Goal: Find contact information: Find contact information

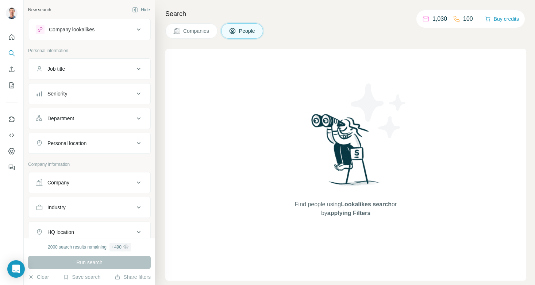
click at [240, 32] on button "People" at bounding box center [242, 30] width 42 height 15
click at [9, 48] on button "Search" at bounding box center [12, 53] width 12 height 13
click at [13, 55] on icon "Search" at bounding box center [13, 55] width 2 height 2
click at [138, 28] on icon at bounding box center [138, 29] width 9 height 9
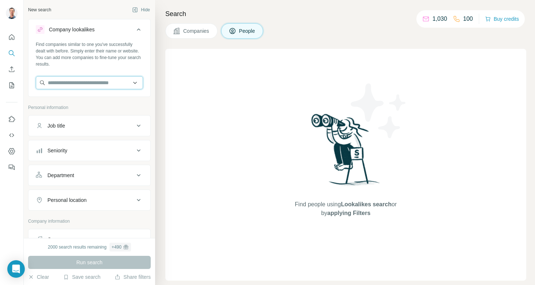
click at [79, 80] on input "text" at bounding box center [89, 82] width 107 height 13
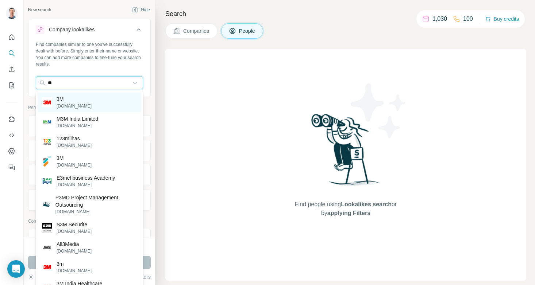
type input "**"
click at [65, 101] on p "3M" at bounding box center [74, 99] width 35 height 7
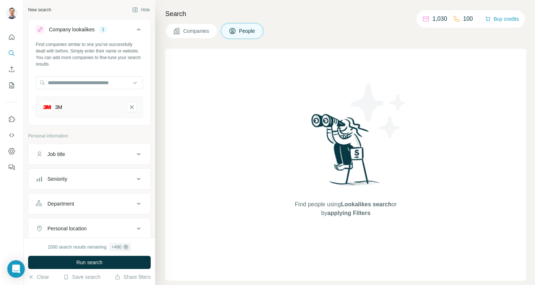
click at [138, 154] on icon at bounding box center [139, 154] width 4 height 2
click at [116, 171] on input "text" at bounding box center [82, 172] width 93 height 13
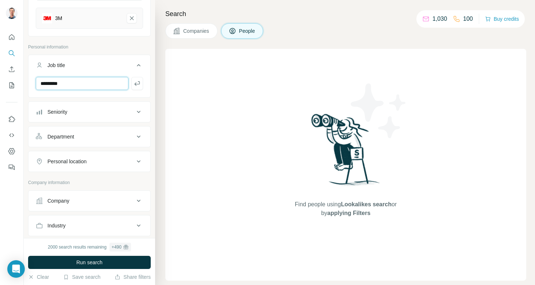
scroll to position [96, 0]
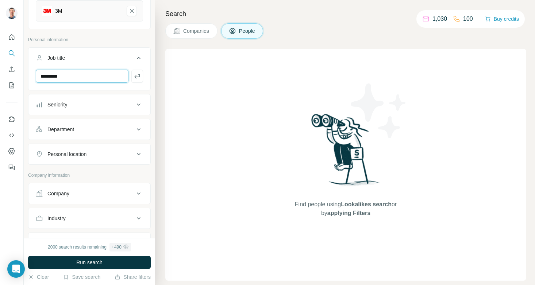
type input "*********"
click at [137, 128] on icon at bounding box center [138, 129] width 9 height 9
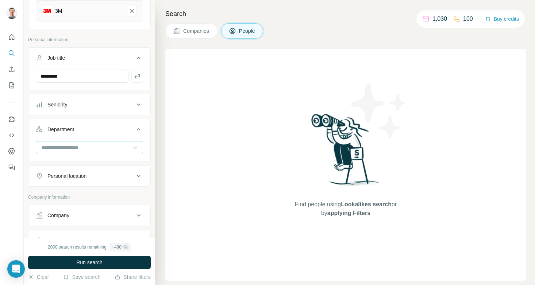
click at [118, 143] on div at bounding box center [85, 148] width 90 height 12
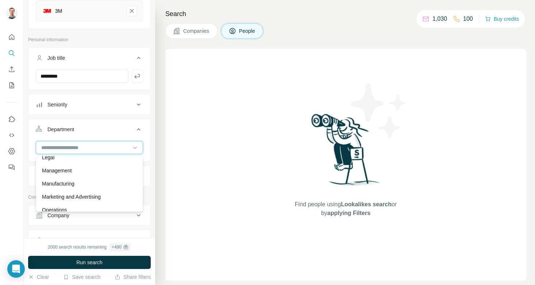
scroll to position [141, 0]
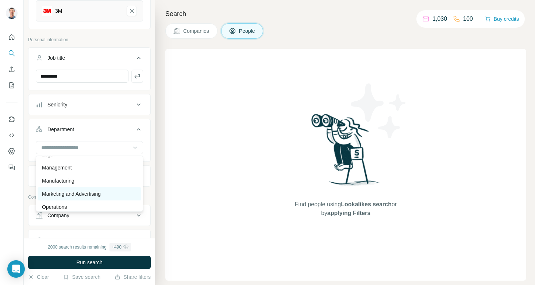
click at [88, 192] on p "Marketing and Advertising" at bounding box center [71, 193] width 59 height 7
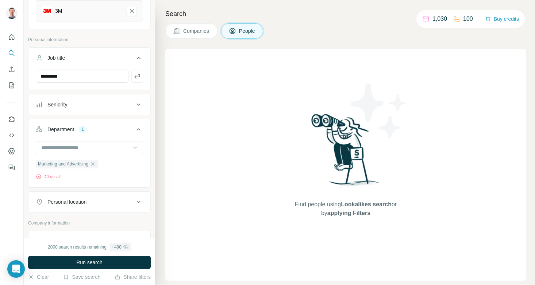
click at [136, 202] on icon at bounding box center [138, 202] width 9 height 9
click at [89, 215] on input "text" at bounding box center [89, 220] width 107 height 13
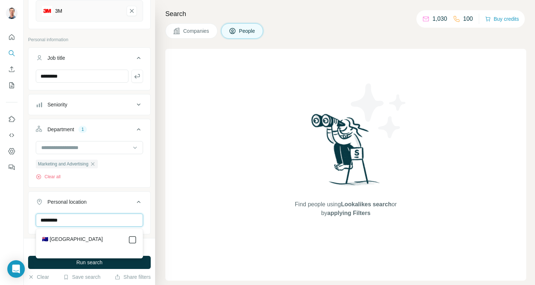
type input "*********"
click at [18, 216] on div at bounding box center [12, 142] width 24 height 285
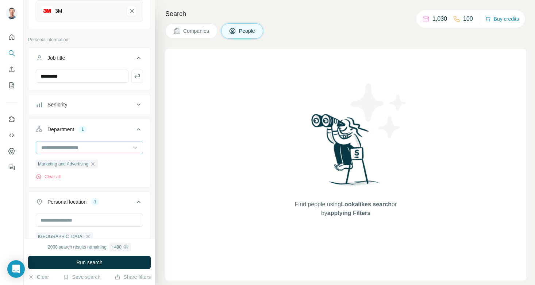
click at [117, 145] on input at bounding box center [85, 148] width 90 height 8
type input "**********"
click at [27, 170] on div "New search Hide Company lookalikes 1 Find companies similar to one you've succe…" at bounding box center [89, 119] width 131 height 238
click at [140, 103] on icon at bounding box center [138, 104] width 9 height 9
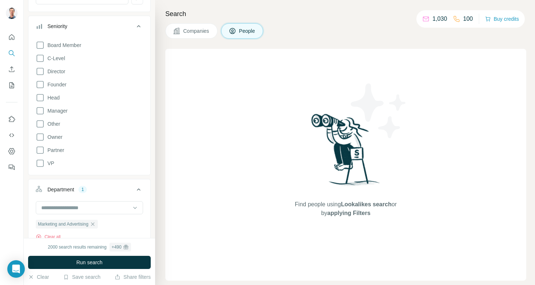
scroll to position [175, 0]
click at [41, 110] on icon at bounding box center [40, 110] width 9 height 9
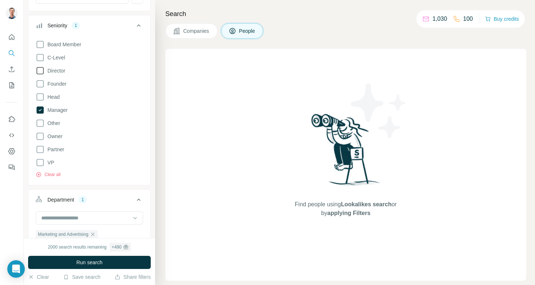
click at [39, 73] on icon at bounding box center [40, 70] width 9 height 9
click at [40, 81] on icon at bounding box center [39, 83] width 7 height 7
click at [39, 94] on icon at bounding box center [39, 96] width 7 height 7
click at [26, 184] on div "New search Hide Company lookalikes 1 Find companies similar to one you've succe…" at bounding box center [89, 119] width 131 height 238
click at [140, 23] on icon at bounding box center [138, 25] width 9 height 9
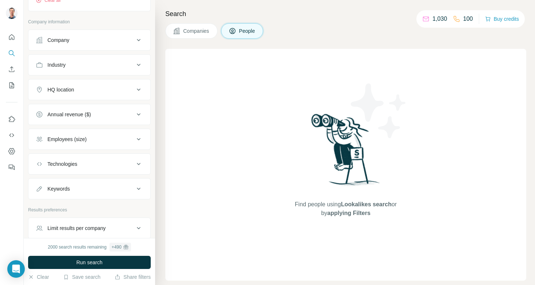
scroll to position [350, 0]
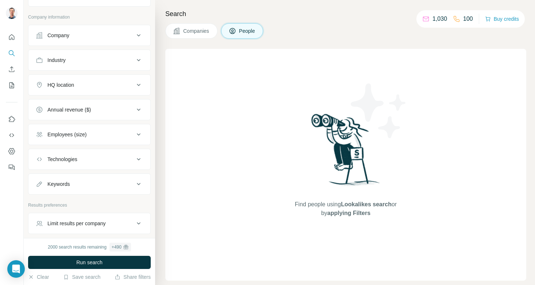
click at [140, 83] on icon at bounding box center [138, 85] width 9 height 9
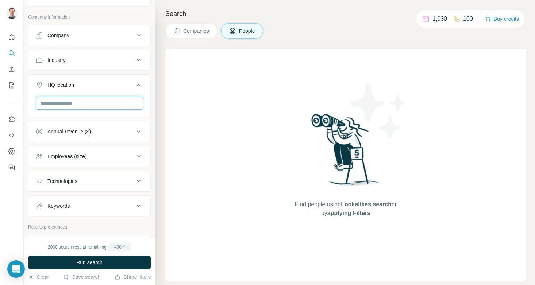
click at [95, 104] on input "text" at bounding box center [89, 103] width 107 height 13
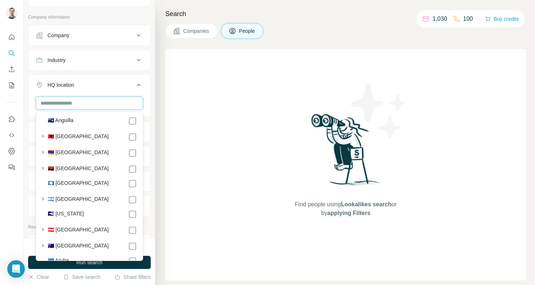
scroll to position [69, 0]
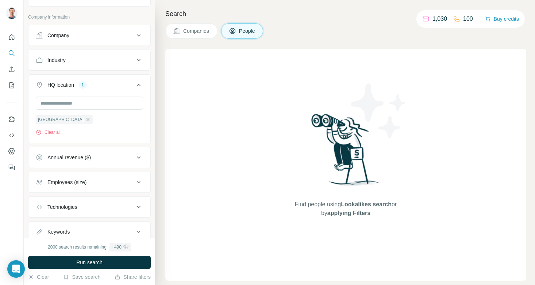
click at [27, 108] on div "New search Hide Company lookalikes 1 Find companies similar to one you've succe…" at bounding box center [89, 119] width 131 height 238
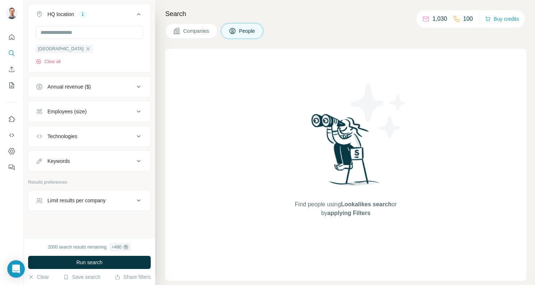
scroll to position [428, 0]
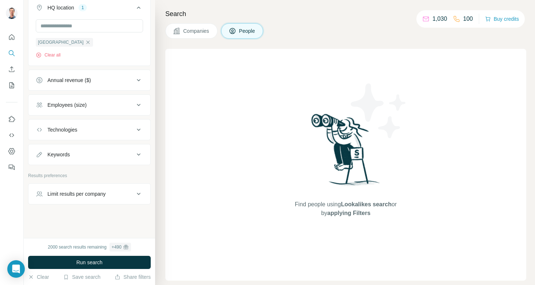
click at [136, 194] on icon at bounding box center [138, 194] width 9 height 9
click at [89, 212] on input "number" at bounding box center [89, 211] width 107 height 13
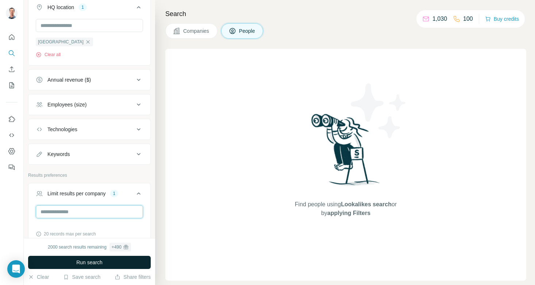
type input "**"
click at [79, 261] on span "Run search" at bounding box center [89, 262] width 26 height 7
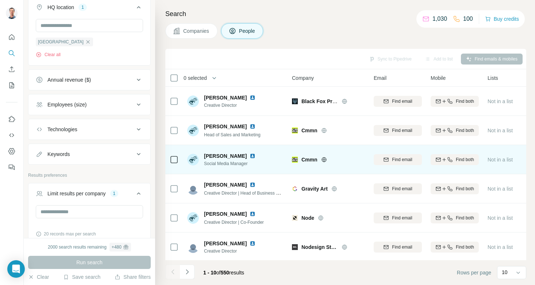
scroll to position [118, 0]
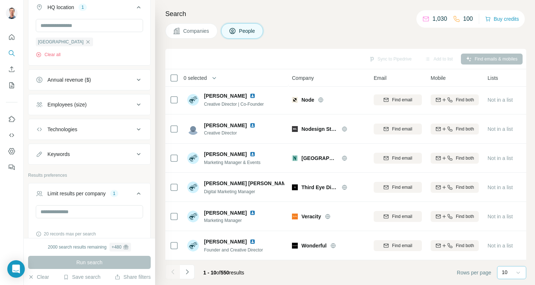
click at [520, 271] on icon at bounding box center [517, 272] width 7 height 7
click at [512, 217] on div "60" at bounding box center [511, 216] width 17 height 7
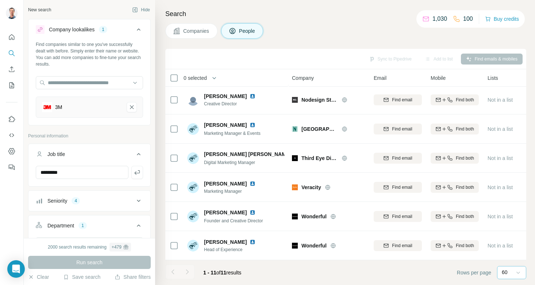
click at [73, 102] on div "3M" at bounding box center [81, 107] width 79 height 10
click at [65, 108] on div "3M" at bounding box center [81, 107] width 79 height 10
click at [131, 105] on icon "3M-remove-button" at bounding box center [131, 107] width 7 height 7
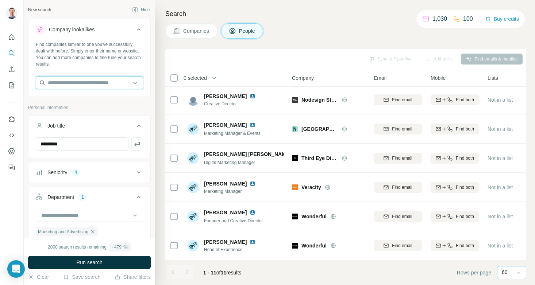
click at [85, 81] on input "text" at bounding box center [89, 82] width 107 height 13
type input "******"
click at [78, 263] on span "Run search" at bounding box center [89, 262] width 26 height 7
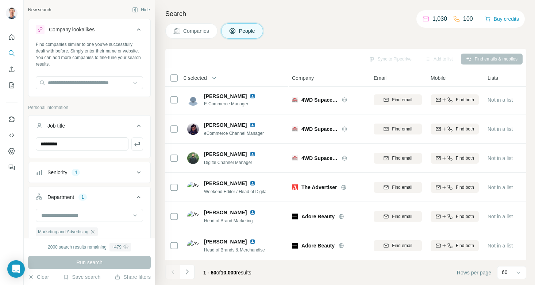
scroll to position [147, 0]
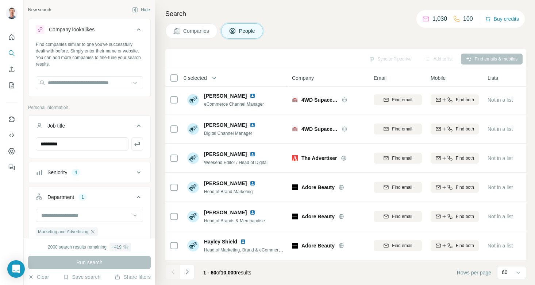
click at [139, 29] on icon at bounding box center [139, 29] width 4 height 2
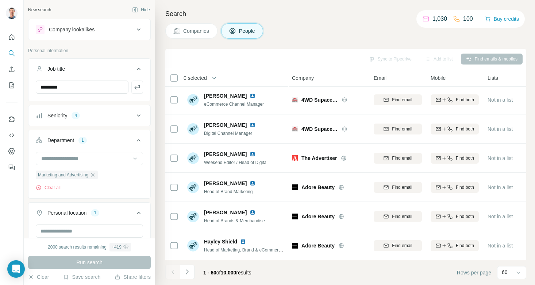
click at [240, 30] on span "People" at bounding box center [247, 30] width 17 height 7
click at [200, 33] on span "Companies" at bounding box center [196, 30] width 27 height 7
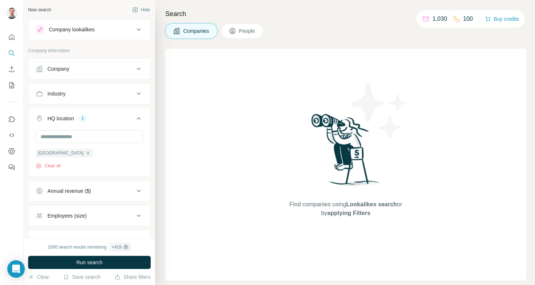
click at [244, 31] on span "People" at bounding box center [247, 30] width 17 height 7
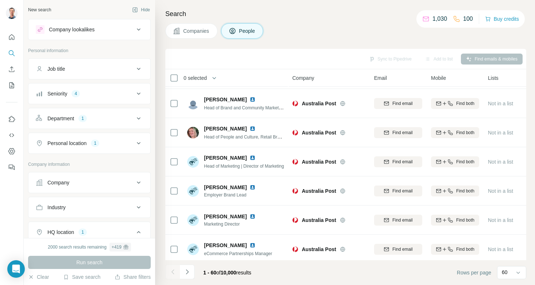
scroll to position [1578, 0]
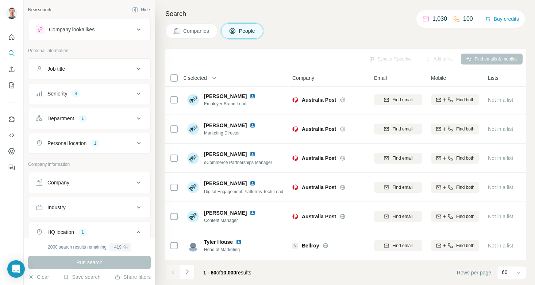
click at [47, 9] on div "New search" at bounding box center [39, 10] width 23 height 7
click at [203, 32] on span "Companies" at bounding box center [196, 30] width 27 height 7
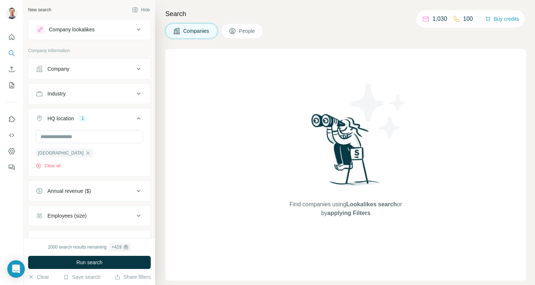
click at [84, 69] on div "Company" at bounding box center [85, 68] width 99 height 7
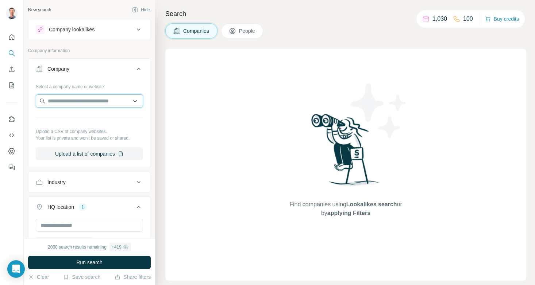
click at [57, 99] on input "text" at bounding box center [89, 100] width 107 height 13
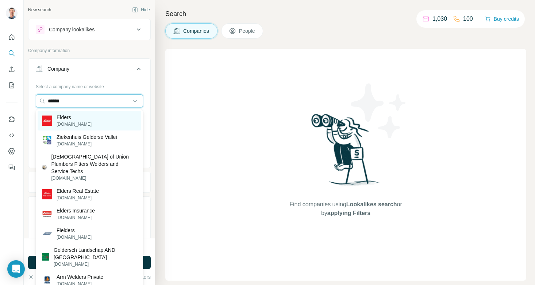
type input "******"
click at [63, 121] on p "Elders" at bounding box center [74, 117] width 35 height 7
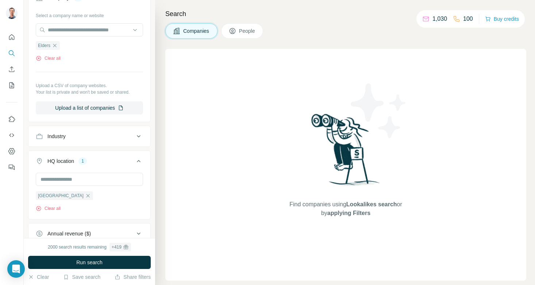
scroll to position [78, 0]
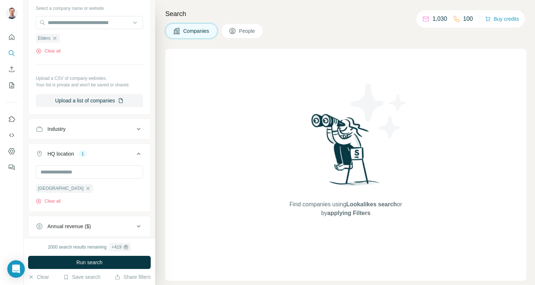
click at [140, 130] on icon at bounding box center [138, 129] width 9 height 9
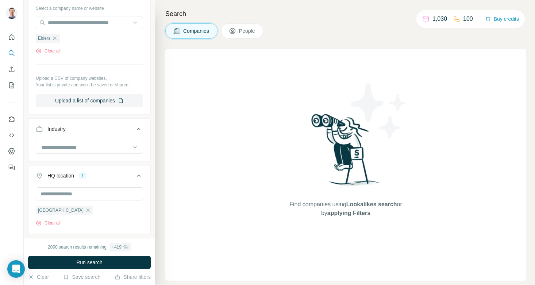
click at [140, 130] on icon at bounding box center [138, 129] width 9 height 9
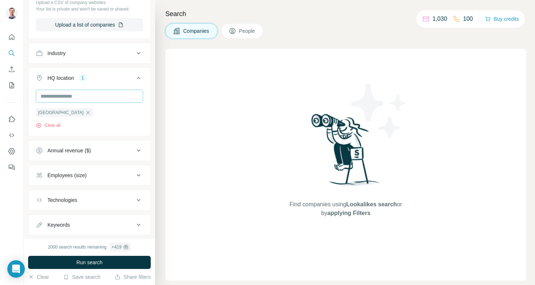
scroll to position [173, 0]
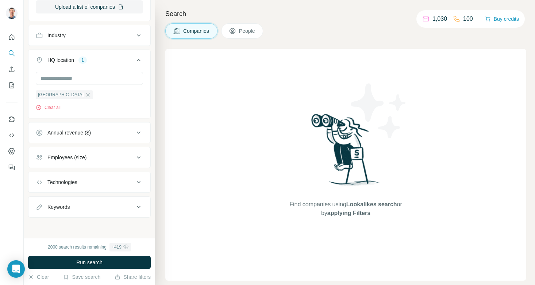
click at [139, 157] on icon at bounding box center [138, 157] width 9 height 9
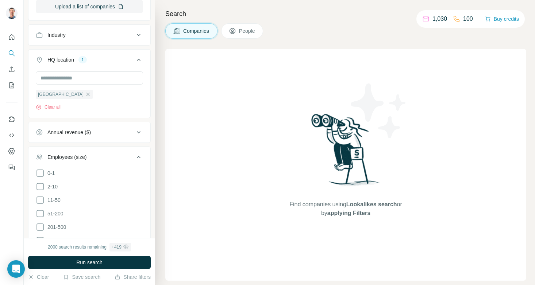
click at [139, 157] on icon at bounding box center [138, 157] width 9 height 9
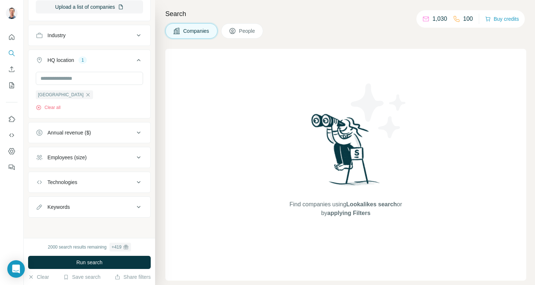
scroll to position [0, 0]
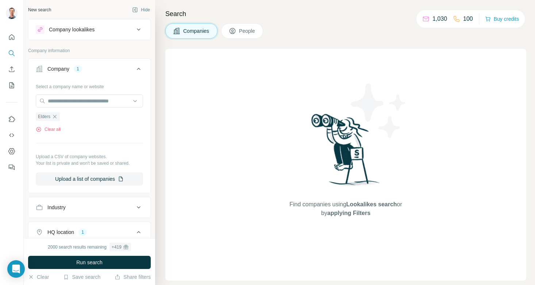
click at [239, 29] on button "People" at bounding box center [242, 30] width 42 height 15
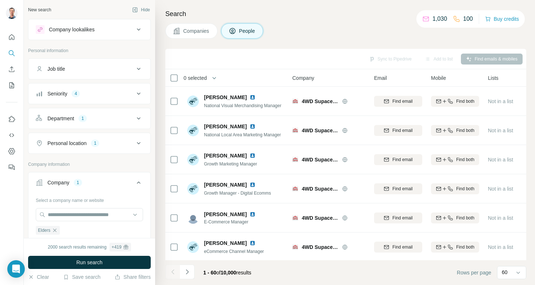
click at [137, 69] on icon at bounding box center [138, 69] width 9 height 9
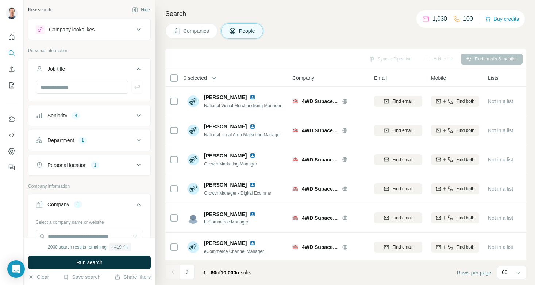
click at [140, 65] on icon at bounding box center [138, 69] width 9 height 9
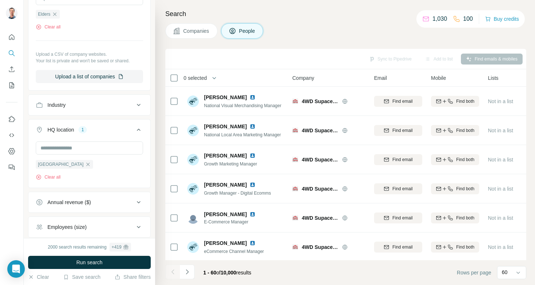
scroll to position [339, 0]
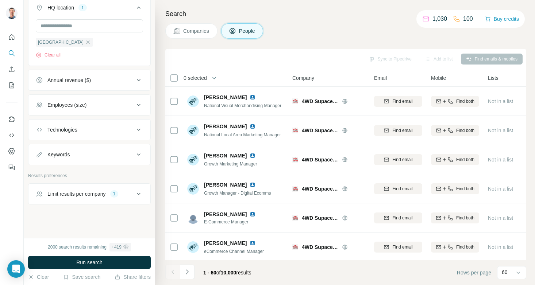
click at [140, 193] on icon at bounding box center [138, 194] width 9 height 9
click at [101, 209] on input "**" at bounding box center [89, 211] width 107 height 13
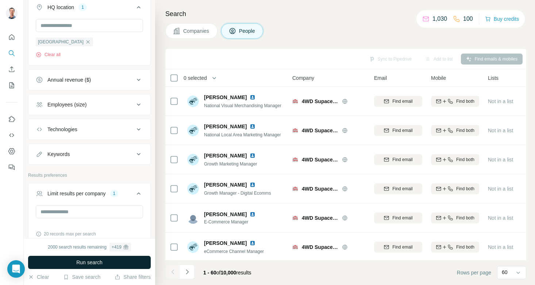
click at [113, 262] on button "Run search" at bounding box center [89, 262] width 123 height 13
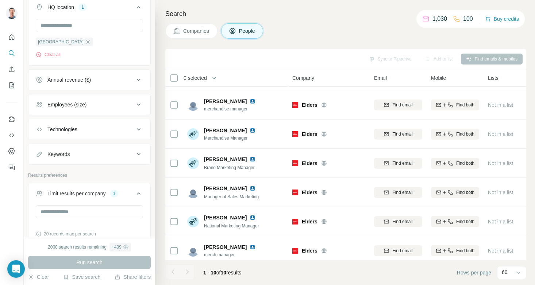
scroll to position [118, 0]
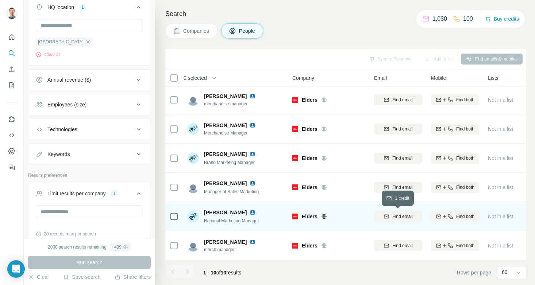
click at [395, 215] on span "Find email" at bounding box center [402, 216] width 20 height 7
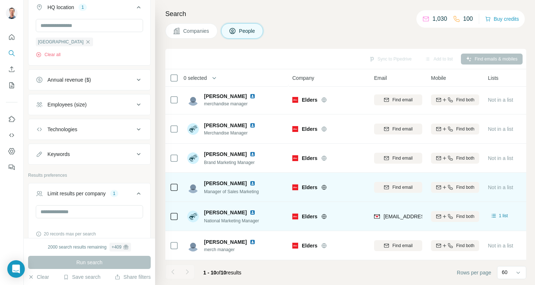
click at [297, 186] on img at bounding box center [295, 188] width 6 height 6
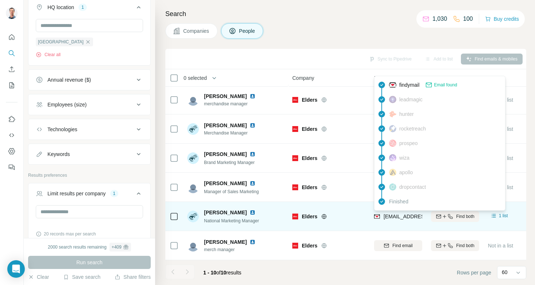
click at [405, 216] on span "[EMAIL_ADDRESS][DOMAIN_NAME]" at bounding box center [426, 217] width 86 height 6
click at [405, 215] on span "[EMAIL_ADDRESS][DOMAIN_NAME]" at bounding box center [426, 217] width 86 height 6
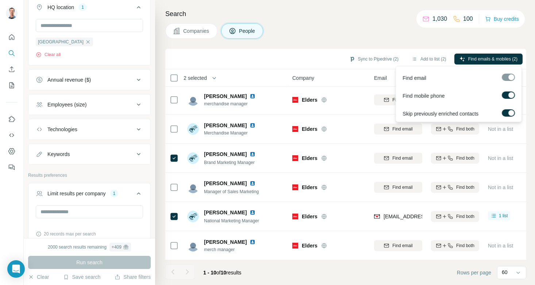
click at [505, 92] on label at bounding box center [508, 95] width 13 height 7
click at [507, 93] on div at bounding box center [505, 95] width 6 height 6
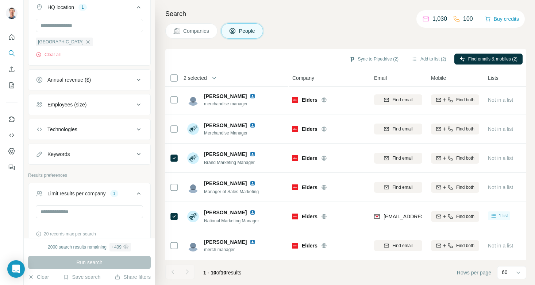
click at [377, 40] on div "Search Companies People Sync to Pipedrive (2) Add to list (2) Find emails & mob…" at bounding box center [345, 142] width 380 height 285
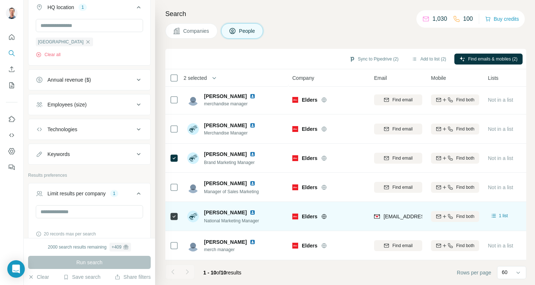
scroll to position [0, 0]
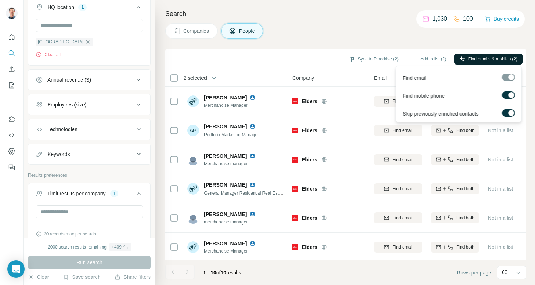
click at [486, 58] on span "Find emails & mobiles (2)" at bounding box center [492, 59] width 49 height 7
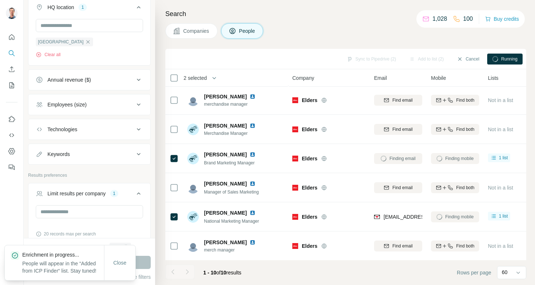
scroll to position [118, 0]
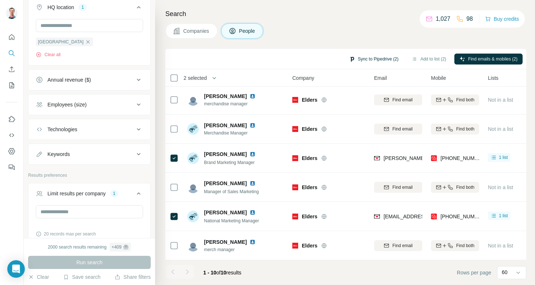
click at [371, 58] on button "Sync to Pipedrive (2)" at bounding box center [373, 59] width 59 height 11
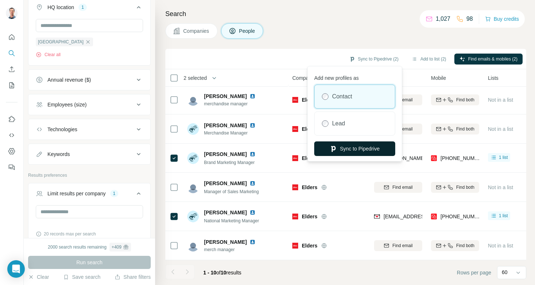
click at [355, 147] on button "Sync to Pipedrive" at bounding box center [354, 149] width 81 height 15
